Goal: Check status: Check status

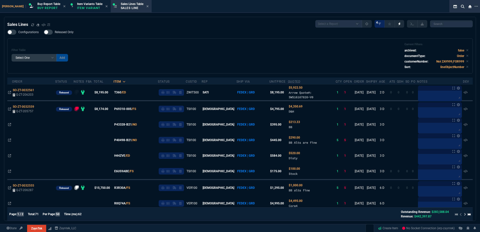
select select "1: BROV"
select select
click at [173, 42] on div "Filter Table Select One Add Filter () Age () ATS () Cond (itemVariantCode) Cust…" at bounding box center [240, 55] width 466 height 35
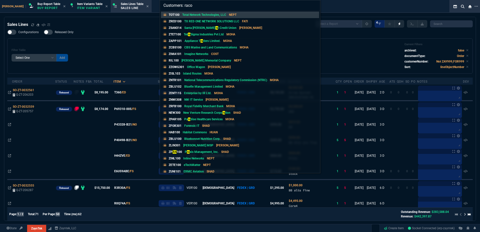
type input "Customers: racom"
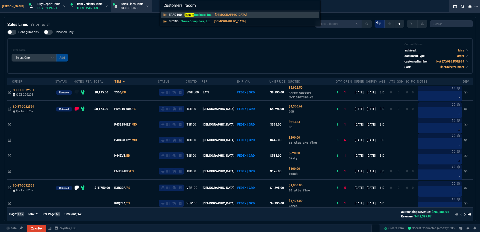
drag, startPoint x: 144, startPoint y: 70, endPoint x: 130, endPoint y: 69, distance: 14.8
click at [145, 69] on div "Customers: racom ZRAC100 Racom Business Inc. [GEOGRAPHIC_DATA] SIE100 Sierra Co…" at bounding box center [240, 116] width 480 height 232
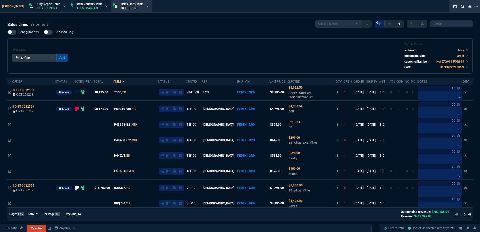
click at [146, 23] on div "Sales Lines Select a Report NEW QUERY SonicWall Sale AMZ (MTD) NEW QUERY INS100…" at bounding box center [240, 24] width 466 height 8
drag, startPoint x: 187, startPoint y: 53, endPoint x: 122, endPoint y: 74, distance: 67.8
click at [187, 53] on div "Filter Table Select One Add Filter () Age () ATS () Cond (itemVariantCode) Cust…" at bounding box center [240, 56] width 457 height 27
click at [151, 63] on div "Filter Table Select One Add Filter () Age () ATS () Cond (itemVariantCode) Cust…" at bounding box center [240, 56] width 457 height 27
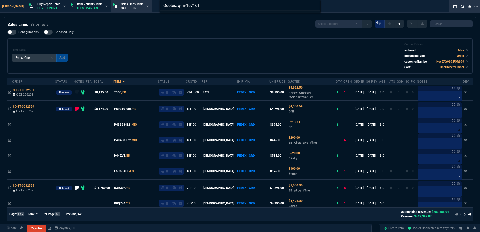
type input "Quotes: q-fn-107161"
drag, startPoint x: 151, startPoint y: 62, endPoint x: 192, endPoint y: 90, distance: 49.5
click at [149, 59] on div "Quotes: q-fn-107161" at bounding box center [240, 116] width 480 height 232
